Goal: Task Accomplishment & Management: Manage account settings

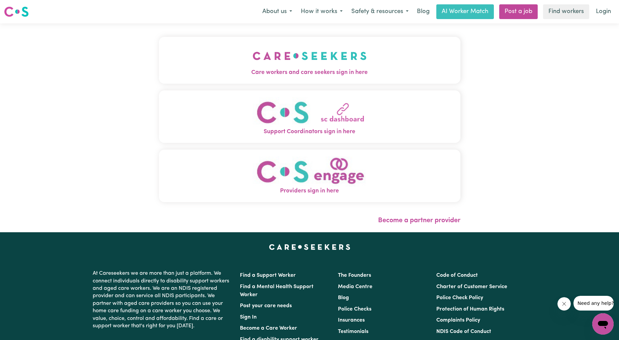
click at [206, 60] on button "Care workers and care seekers sign in here" at bounding box center [310, 60] width 302 height 47
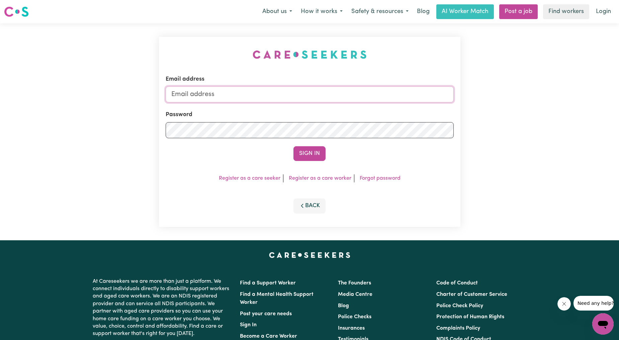
click at [266, 94] on input "Email address" at bounding box center [310, 94] width 288 height 16
drag, startPoint x: 204, startPoint y: 95, endPoint x: 355, endPoint y: 101, distance: 151.4
click at [355, 101] on input "[EMAIL_ADDRESS][PERSON_NAME][DOMAIN_NAME]" at bounding box center [310, 94] width 288 height 16
type input "[EMAIL_ADDRESS][DOMAIN_NAME]"
click at [319, 162] on div "Email address [EMAIL_ADDRESS][PERSON_NAME][DOMAIN_NAME] Password Sign In Regist…" at bounding box center [310, 132] width 302 height 190
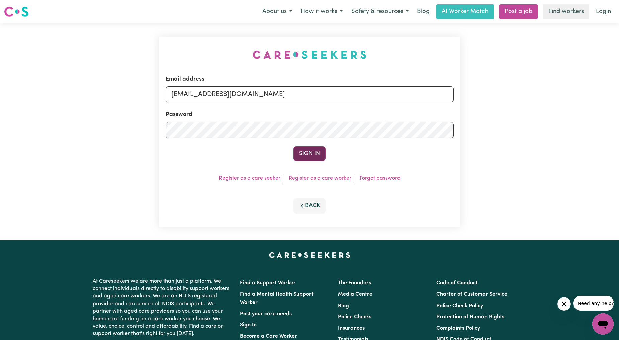
click at [312, 156] on button "Sign In" at bounding box center [310, 153] width 32 height 15
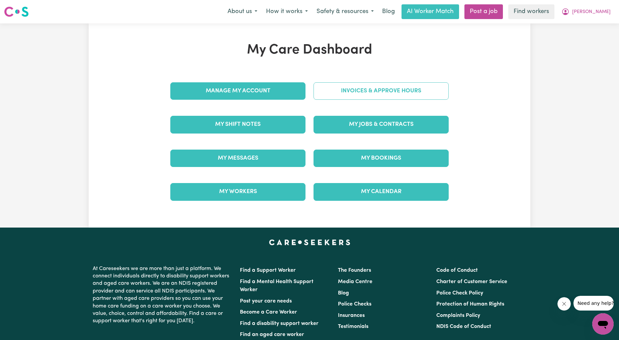
click at [355, 90] on link "Invoices & Approve Hours" at bounding box center [381, 90] width 135 height 17
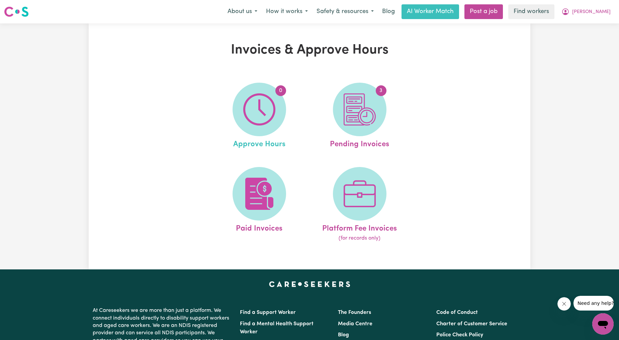
click at [286, 115] on link "0 Approve Hours" at bounding box center [259, 117] width 96 height 68
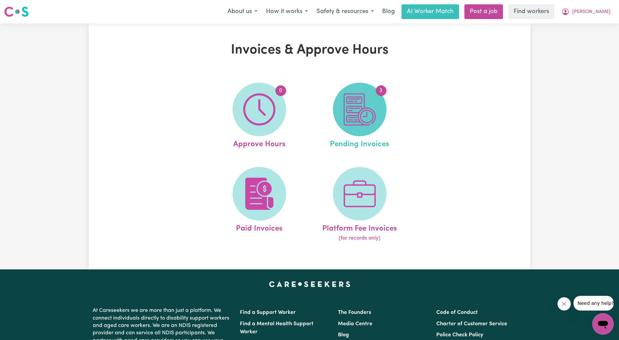
click at [374, 113] on img at bounding box center [360, 109] width 32 height 32
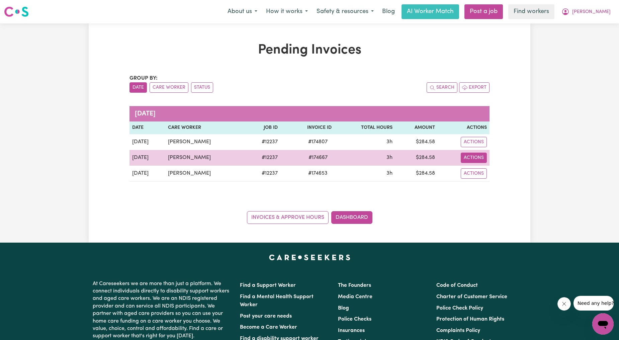
click at [484, 158] on button "Actions" at bounding box center [474, 158] width 26 height 10
click at [484, 178] on link "Download Invoice" at bounding box center [493, 173] width 61 height 13
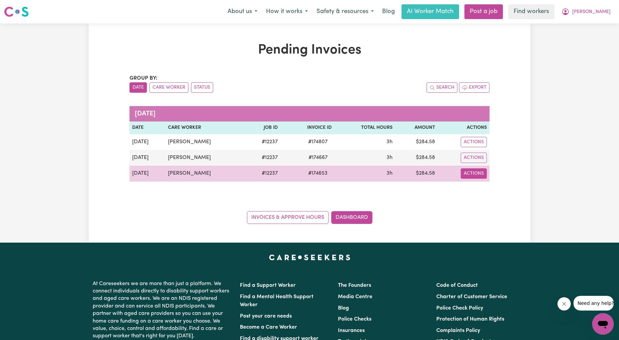
click at [473, 170] on button "Actions" at bounding box center [474, 173] width 26 height 10
drag, startPoint x: 476, startPoint y: 173, endPoint x: 480, endPoint y: 191, distance: 18.5
click at [480, 191] on link "Download Invoice" at bounding box center [493, 188] width 61 height 13
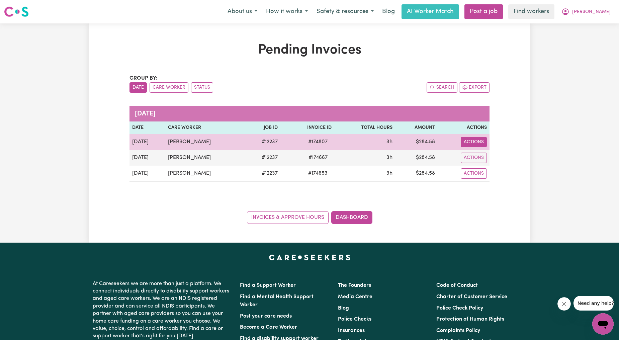
click at [475, 143] on button "Actions" at bounding box center [474, 142] width 26 height 10
click at [482, 156] on link "Download Invoice" at bounding box center [493, 157] width 61 height 13
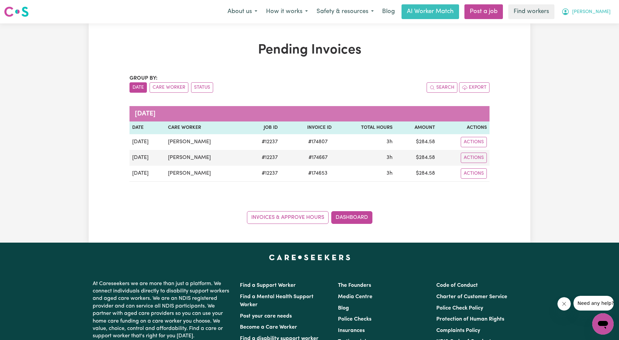
click at [610, 5] on button "[PERSON_NAME]" at bounding box center [586, 12] width 58 height 14
click at [588, 22] on link "My Dashboard" at bounding box center [588, 26] width 53 height 13
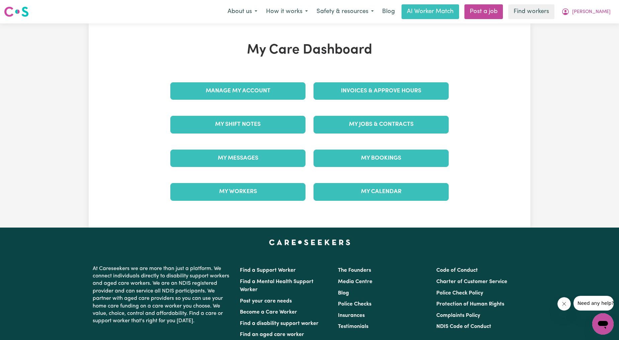
click at [342, 103] on div "Invoices & Approve Hours" at bounding box center [381, 90] width 143 height 33
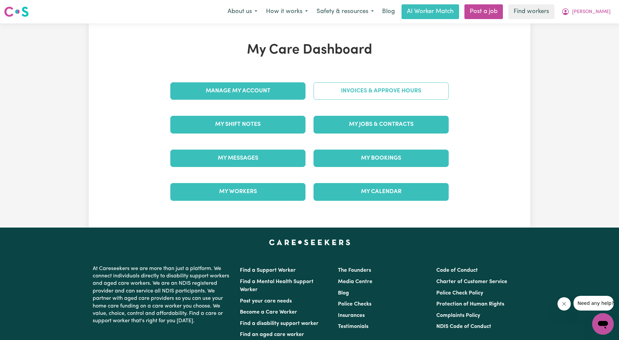
click at [336, 98] on link "Invoices & Approve Hours" at bounding box center [381, 90] width 135 height 17
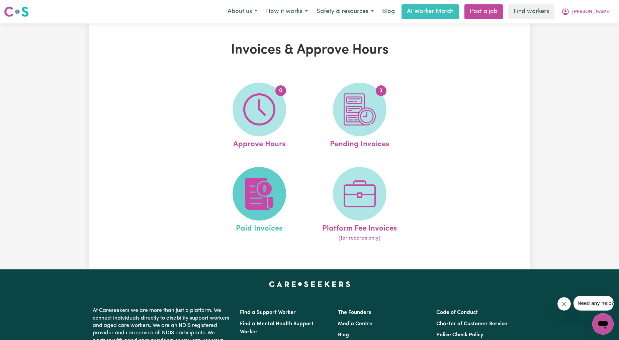
click at [251, 193] on img at bounding box center [259, 194] width 32 height 32
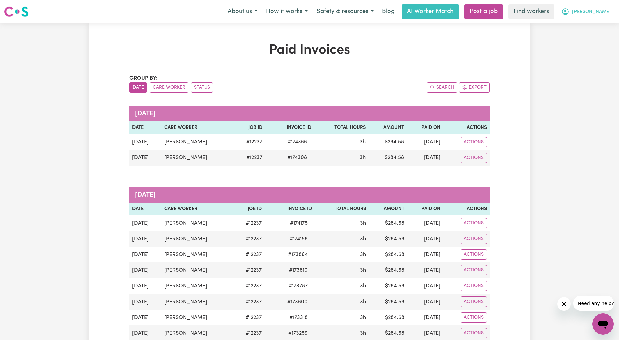
click at [590, 10] on span "[PERSON_NAME]" at bounding box center [591, 11] width 38 height 7
click at [601, 26] on link "My Dashboard" at bounding box center [588, 26] width 53 height 13
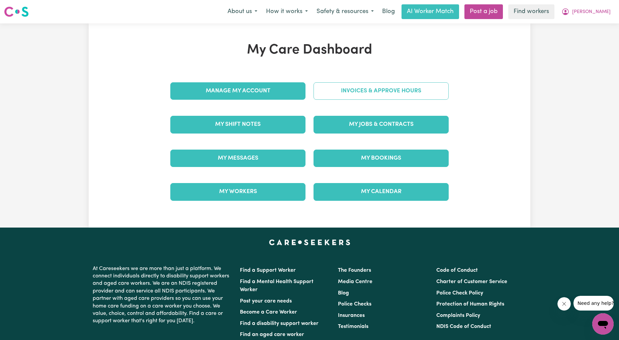
click at [417, 91] on link "Invoices & Approve Hours" at bounding box center [381, 90] width 135 height 17
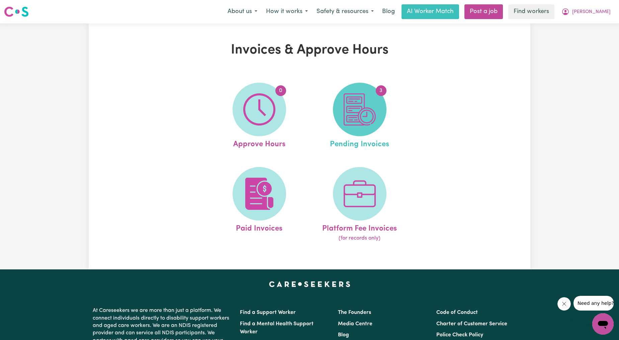
click at [363, 102] on img at bounding box center [360, 109] width 32 height 32
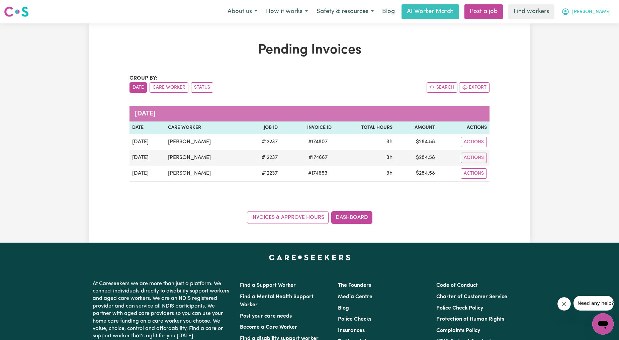
click at [600, 7] on button "[PERSON_NAME]" at bounding box center [586, 12] width 58 height 14
click at [598, 25] on link "My Dashboard" at bounding box center [588, 26] width 53 height 13
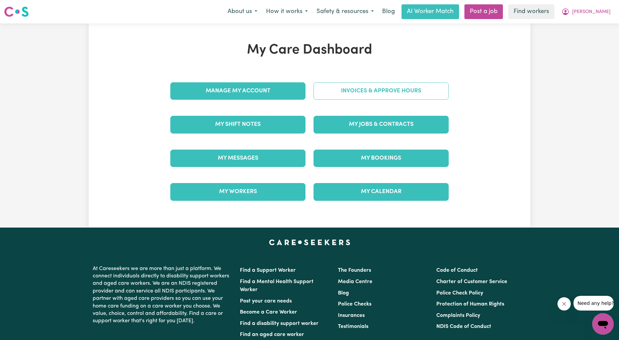
click at [376, 90] on link "Invoices & Approve Hours" at bounding box center [381, 90] width 135 height 17
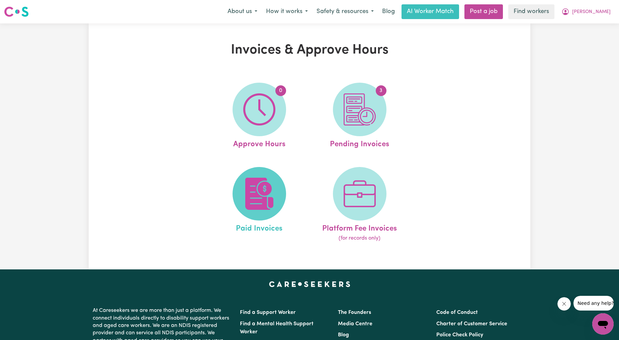
click at [254, 198] on img at bounding box center [259, 194] width 32 height 32
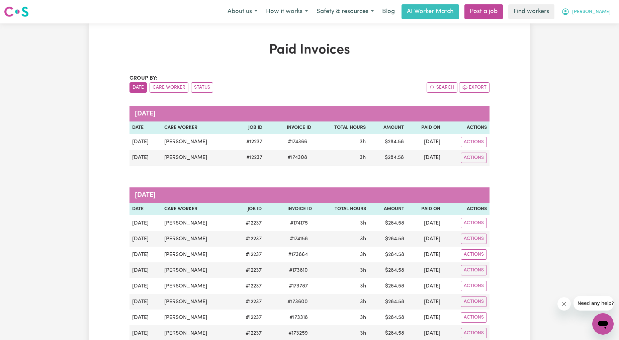
click at [592, 13] on span "[PERSON_NAME]" at bounding box center [591, 11] width 38 height 7
click at [576, 27] on link "My Dashboard" at bounding box center [588, 26] width 53 height 13
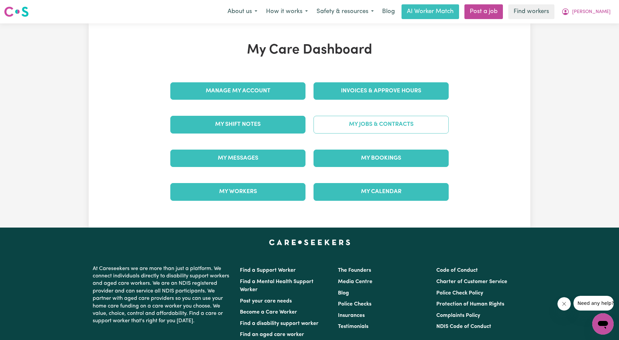
click at [368, 126] on link "My Jobs & Contracts" at bounding box center [381, 124] width 135 height 17
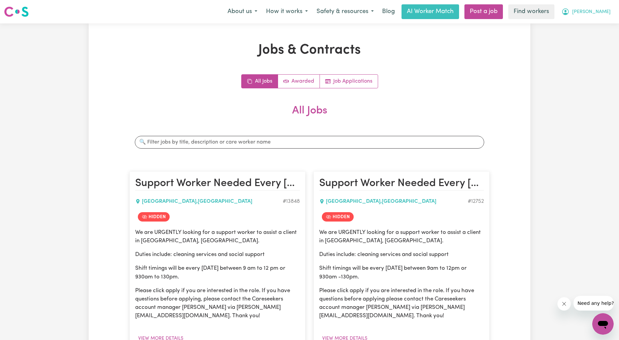
click at [588, 15] on button "[PERSON_NAME]" at bounding box center [586, 12] width 58 height 14
click at [581, 22] on link "My Dashboard" at bounding box center [588, 26] width 53 height 13
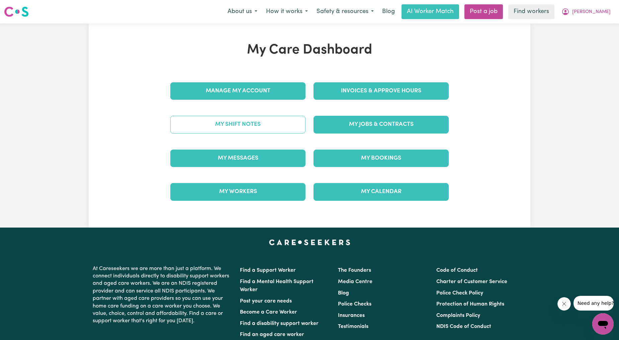
click at [229, 126] on link "My Shift Notes" at bounding box center [237, 124] width 135 height 17
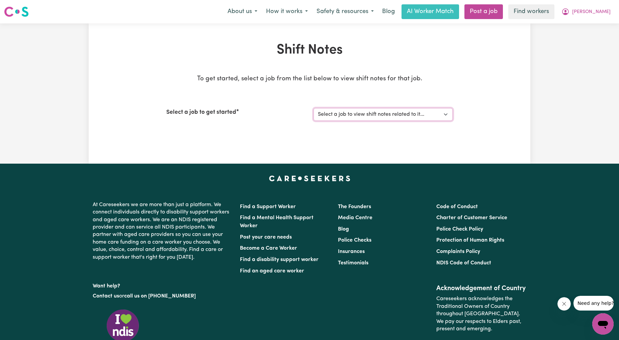
click at [383, 116] on select "Select a job to view shift notes related to it... Support Worker For Social Com…" at bounding box center [383, 114] width 139 height 13
select select "12237"
click at [314, 108] on select "Select a job to view shift notes related to it... Support Worker For Social Com…" at bounding box center [383, 114] width 139 height 13
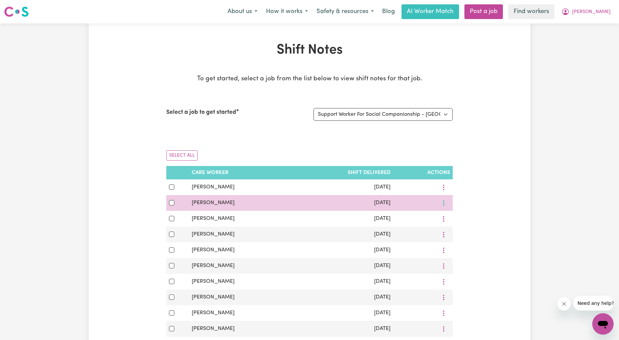
click at [439, 202] on button "More options" at bounding box center [443, 203] width 13 height 10
click at [455, 216] on span "View Shift Note" at bounding box center [471, 218] width 36 height 5
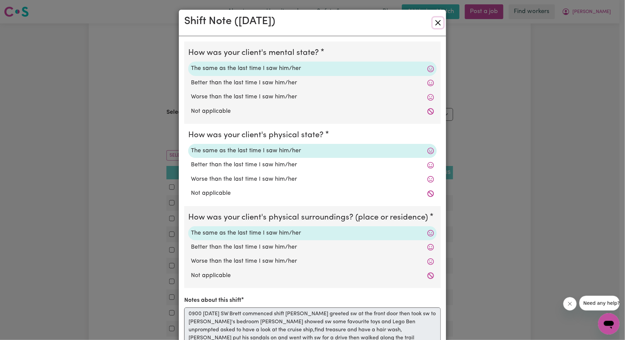
click at [432, 27] on button "Close" at bounding box center [437, 22] width 11 height 11
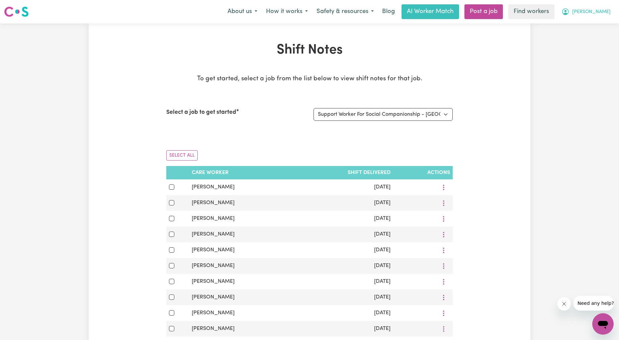
click at [605, 10] on span "[PERSON_NAME]" at bounding box center [591, 11] width 38 height 7
click at [588, 22] on link "My Dashboard" at bounding box center [588, 26] width 53 height 13
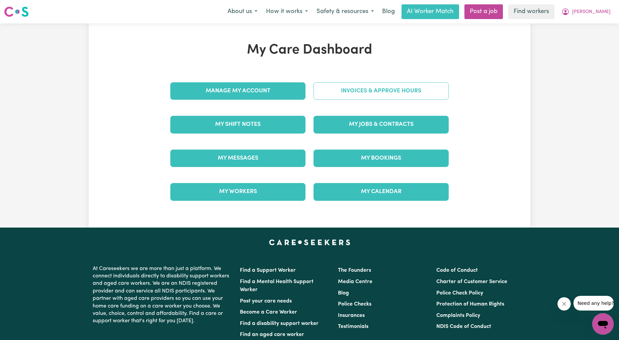
click at [358, 98] on link "Invoices & Approve Hours" at bounding box center [381, 90] width 135 height 17
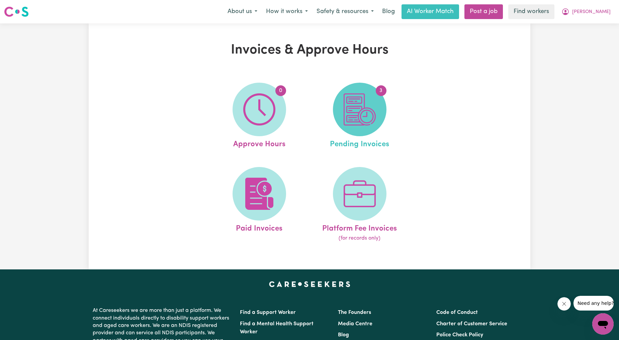
click at [368, 111] on img at bounding box center [360, 109] width 32 height 32
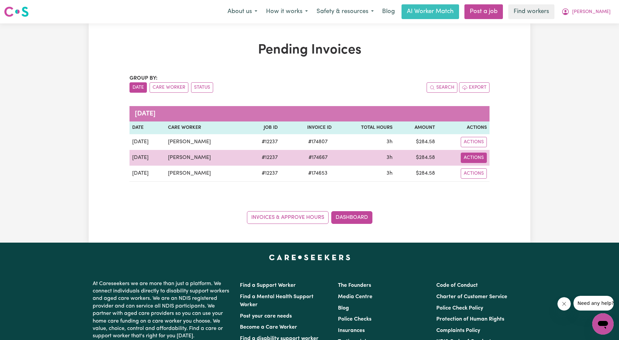
click at [476, 155] on button "Actions" at bounding box center [474, 158] width 26 height 10
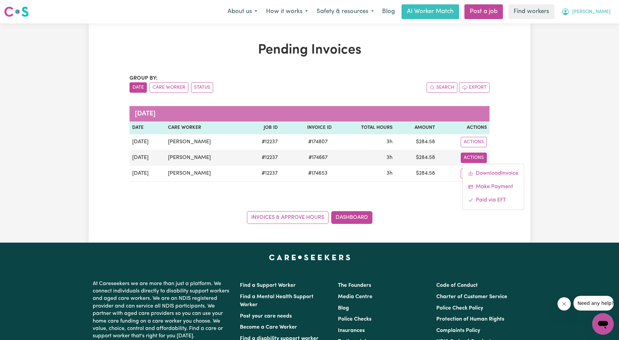
click at [600, 13] on span "[PERSON_NAME]" at bounding box center [591, 11] width 38 height 7
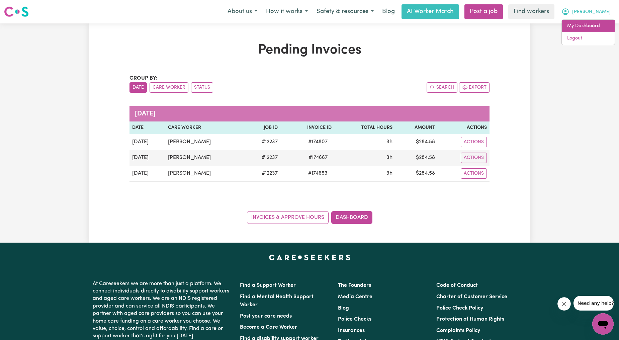
click at [588, 21] on link "My Dashboard" at bounding box center [588, 26] width 53 height 13
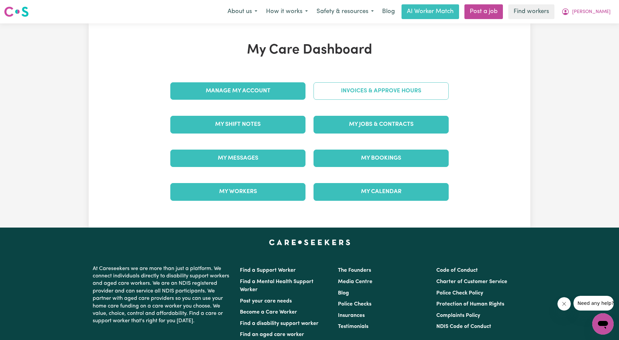
click at [373, 91] on link "Invoices & Approve Hours" at bounding box center [381, 90] width 135 height 17
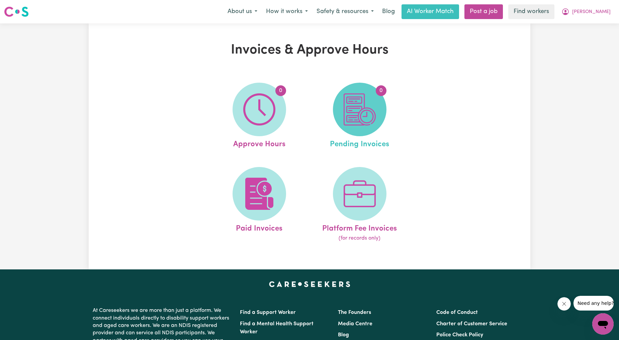
click at [363, 102] on img at bounding box center [360, 109] width 32 height 32
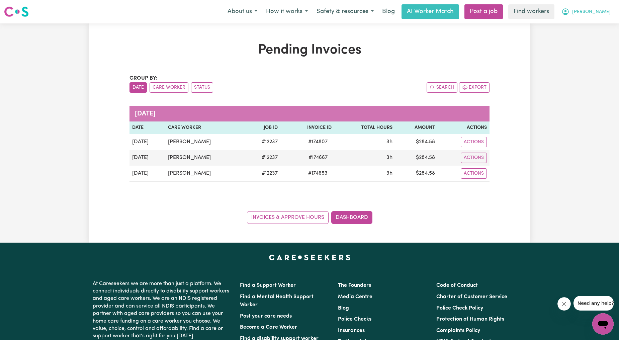
click at [589, 12] on button "[PERSON_NAME]" at bounding box center [586, 12] width 58 height 14
click at [581, 36] on link "Logout" at bounding box center [588, 38] width 53 height 13
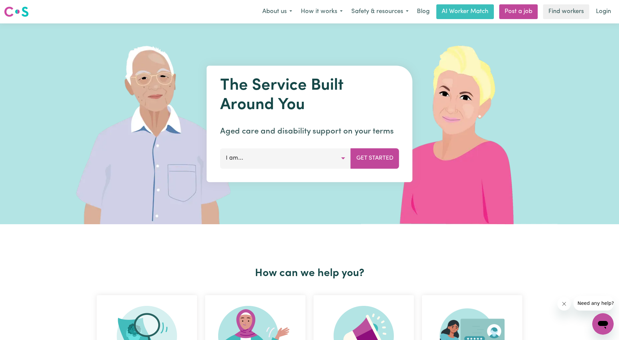
click at [598, 10] on link "Login" at bounding box center [603, 11] width 23 height 15
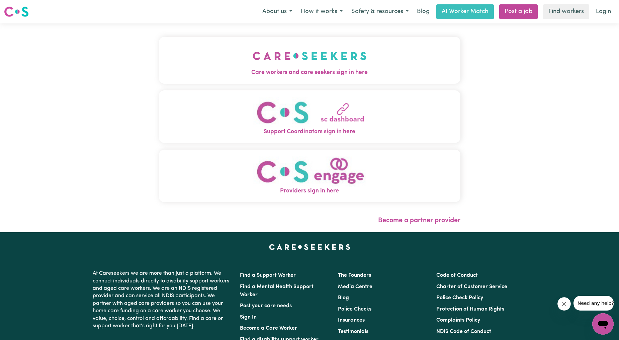
click at [159, 71] on span "Care workers and care seekers sign in here" at bounding box center [310, 72] width 302 height 9
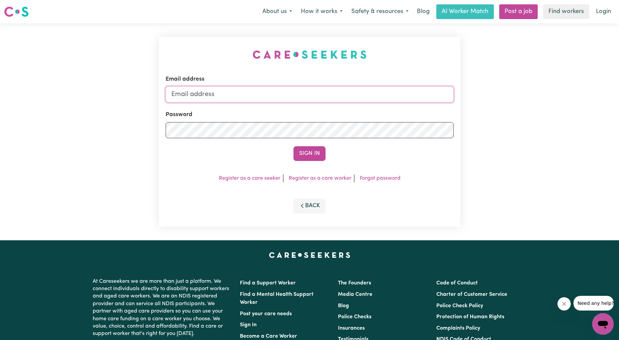
click at [208, 91] on input "Email address" at bounding box center [310, 94] width 288 height 16
drag, startPoint x: 206, startPoint y: 95, endPoint x: 383, endPoint y: 115, distance: 177.8
click at [383, 115] on form "Email address [EMAIL_ADDRESS][PERSON_NAME][DOMAIN_NAME] Password Sign In" at bounding box center [310, 118] width 288 height 86
type input "[EMAIL_ADDRESS][DOMAIN_NAME]"
click at [311, 152] on button "Sign In" at bounding box center [310, 153] width 32 height 15
